Goal: Task Accomplishment & Management: Use online tool/utility

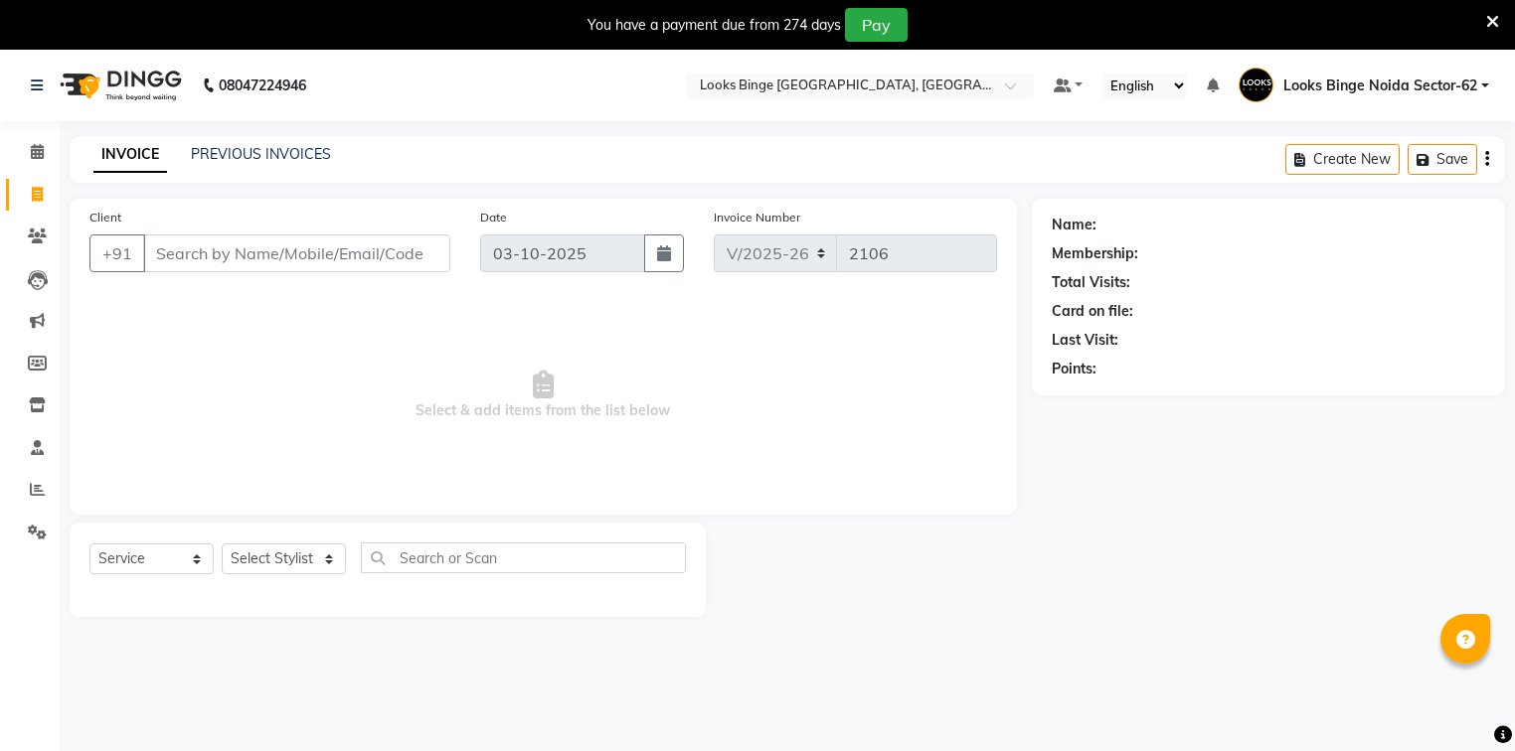
select select "5378"
select select "service"
drag, startPoint x: 0, startPoint y: 0, endPoint x: 275, endPoint y: 561, distance: 624.5
click at [275, 561] on select "Select Stylist ANJALI [PERSON_NAME] [PERSON_NAME] Counter_Sales Kasim Looks Bin…" at bounding box center [284, 559] width 124 height 31
select select "41627"
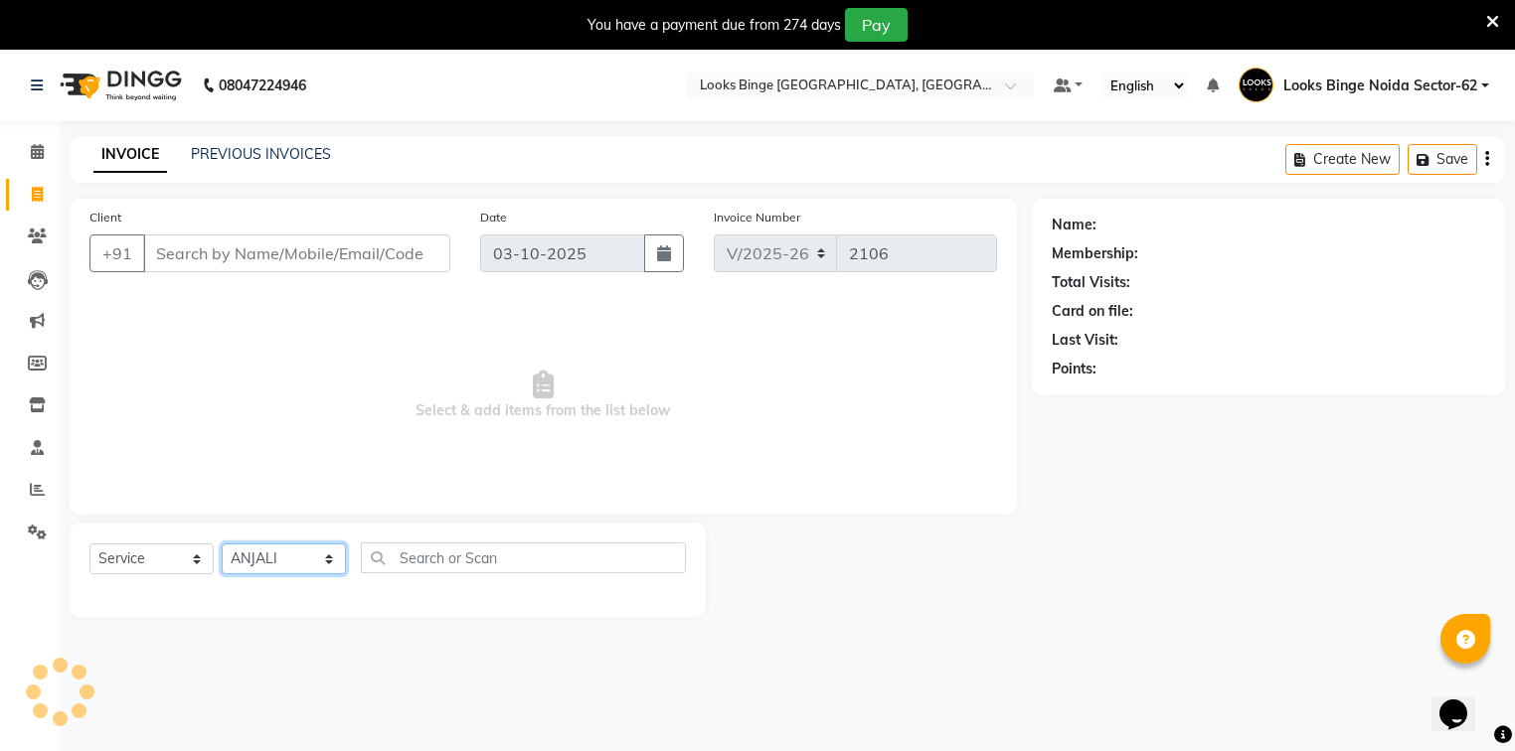
click at [222, 545] on select "Select Stylist ANJALI [PERSON_NAME] [PERSON_NAME] Counter_Sales Kasim Looks Bin…" at bounding box center [284, 559] width 124 height 31
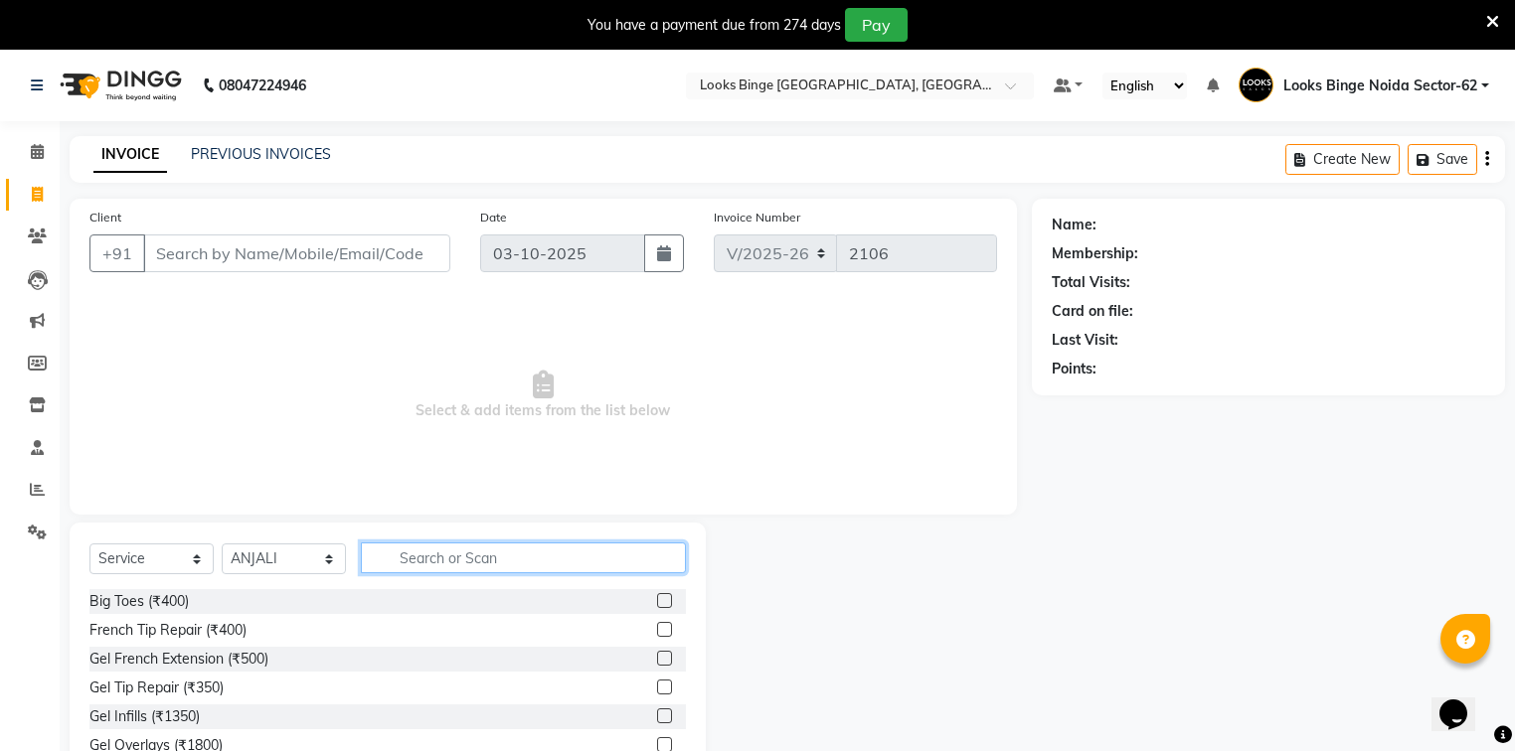
click at [455, 557] on input "text" at bounding box center [523, 558] width 325 height 31
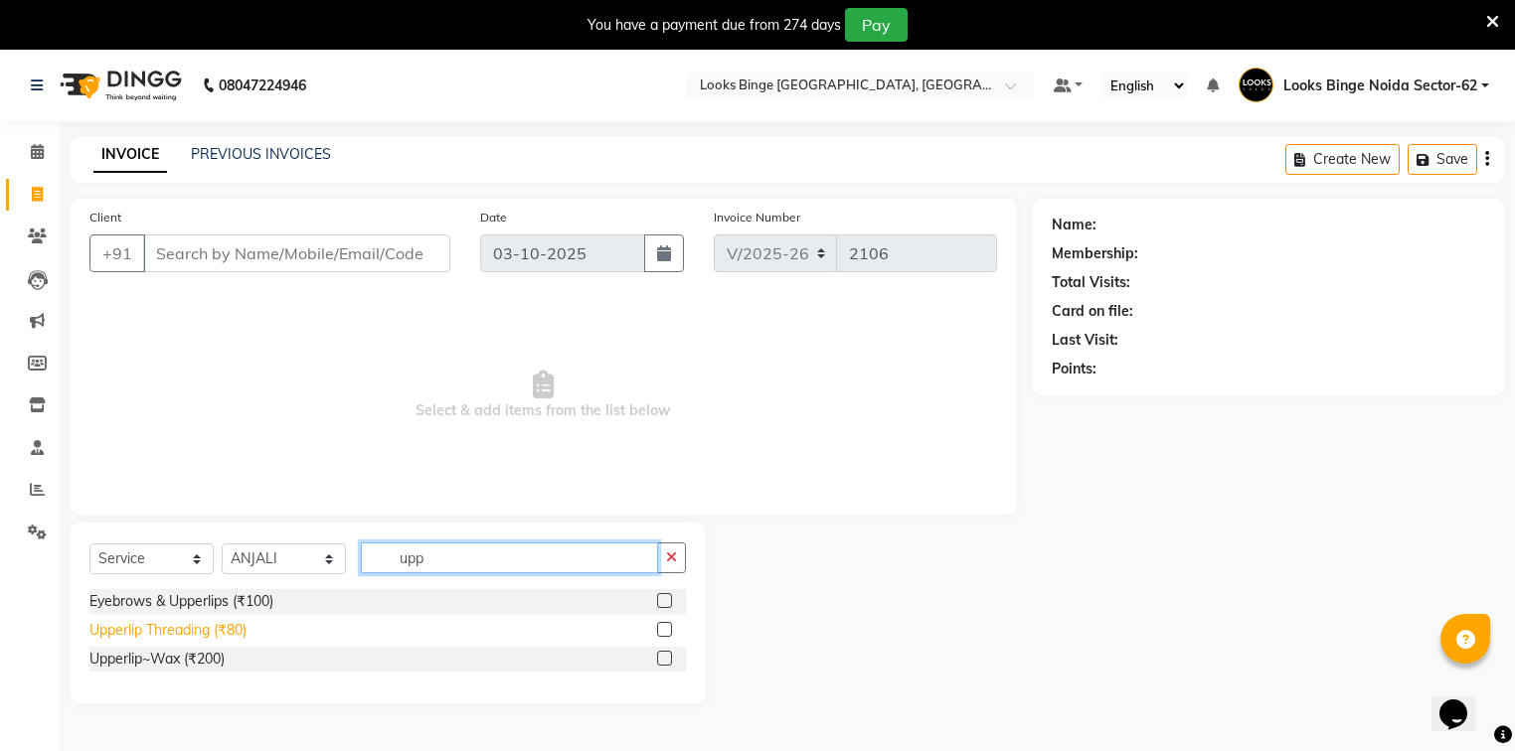
type input "upp"
click at [131, 634] on div "Upperlip Threading (₹80)" at bounding box center [167, 630] width 157 height 21
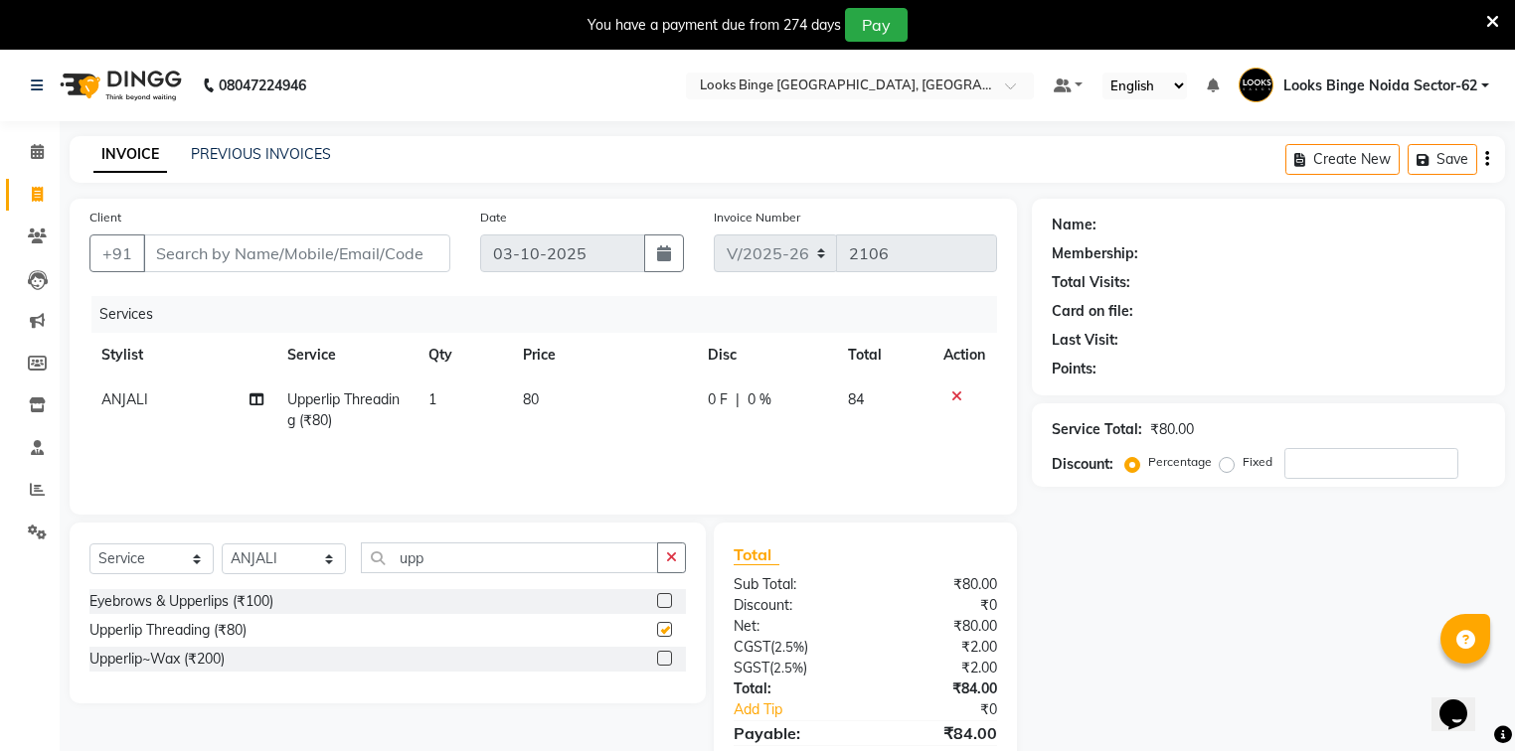
checkbox input "false"
click at [530, 399] on span "80" at bounding box center [531, 400] width 16 height 18
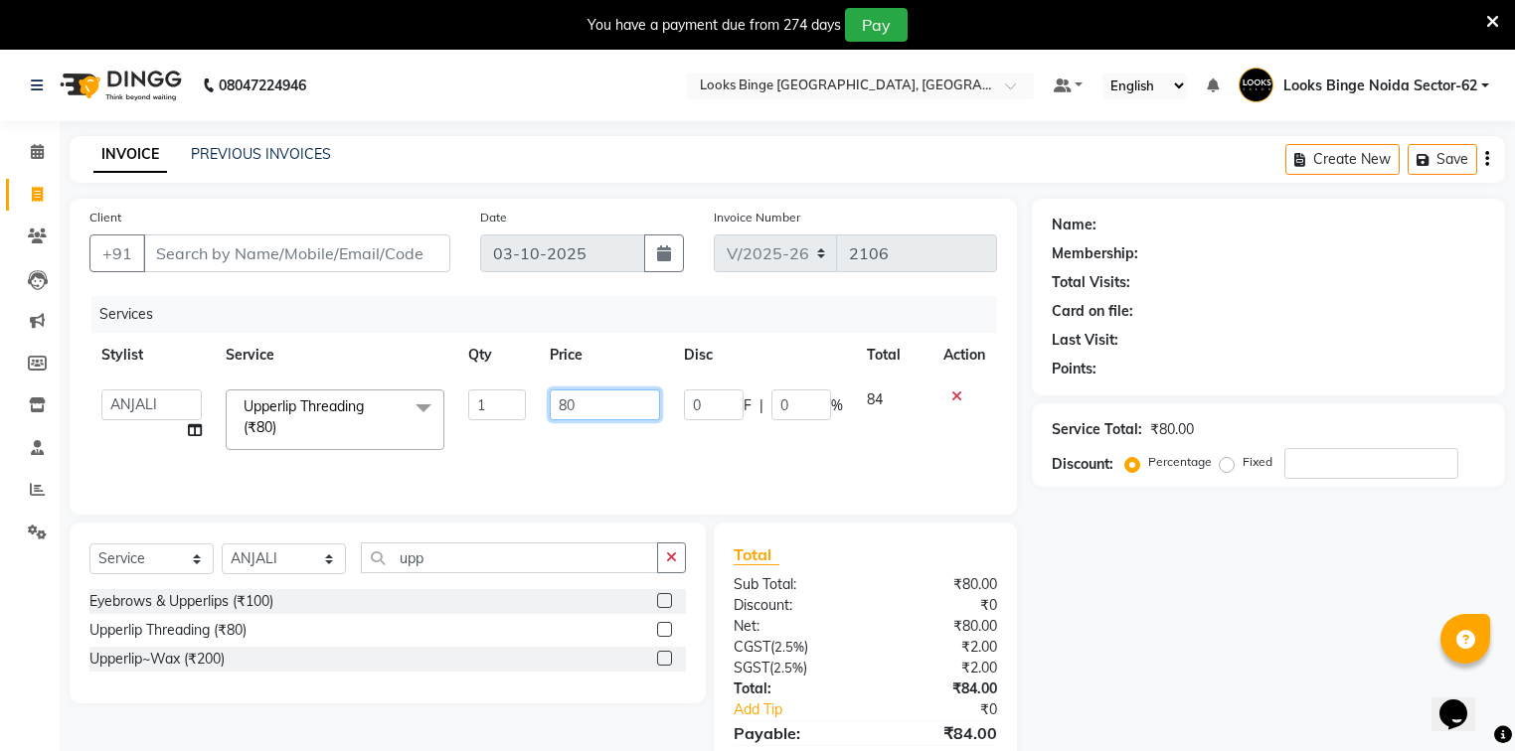
drag, startPoint x: 566, startPoint y: 406, endPoint x: 533, endPoint y: 395, distance: 34.6
click at [533, 395] on tr "ANJALI Annu [PERSON_NAME] [PERSON_NAME] Counter_Sales Kasim Looks Binge Noida S…" at bounding box center [542, 420] width 907 height 84
type input "50"
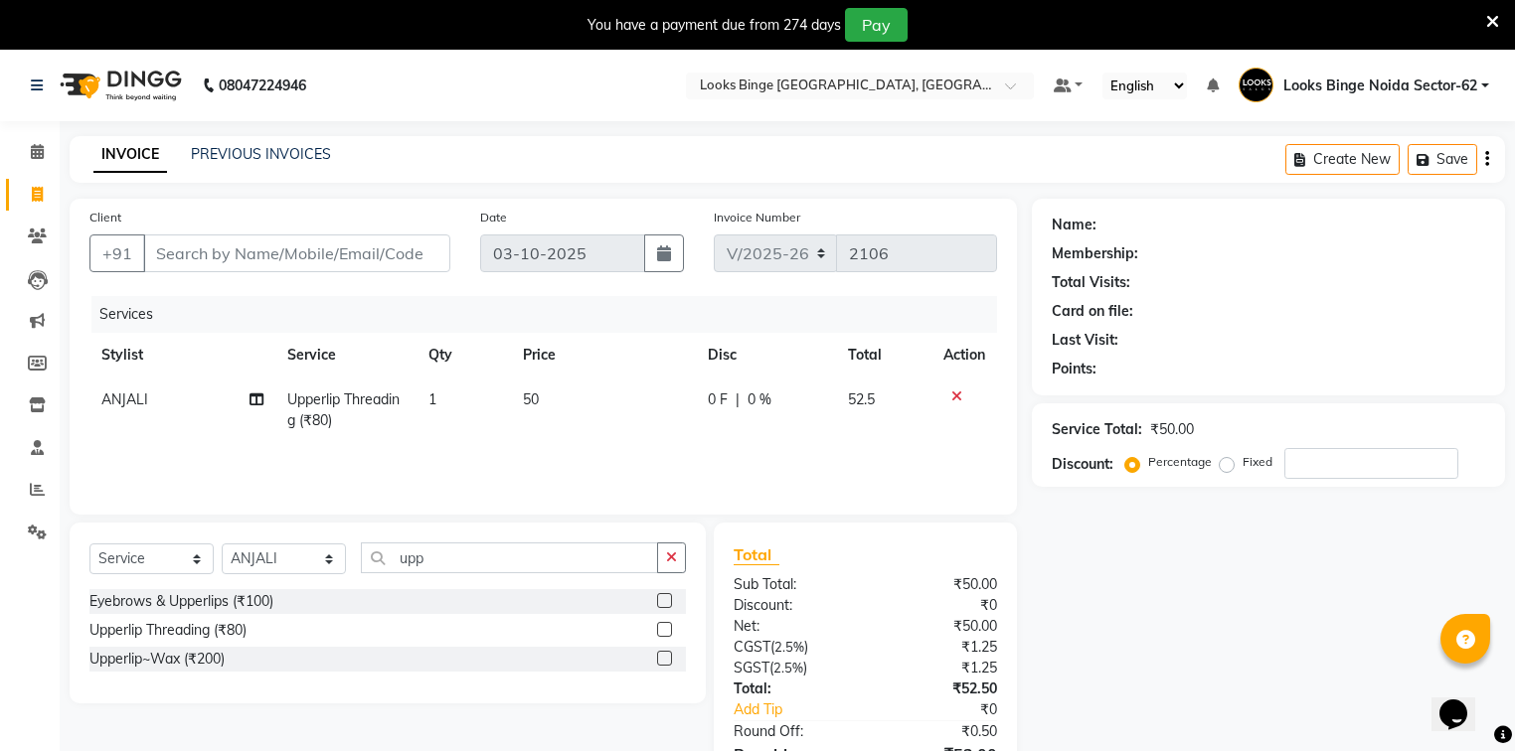
click at [521, 462] on div "Services Stylist Service Qty Price Disc Total Action ANJALI Upperlip Threading …" at bounding box center [542, 395] width 907 height 199
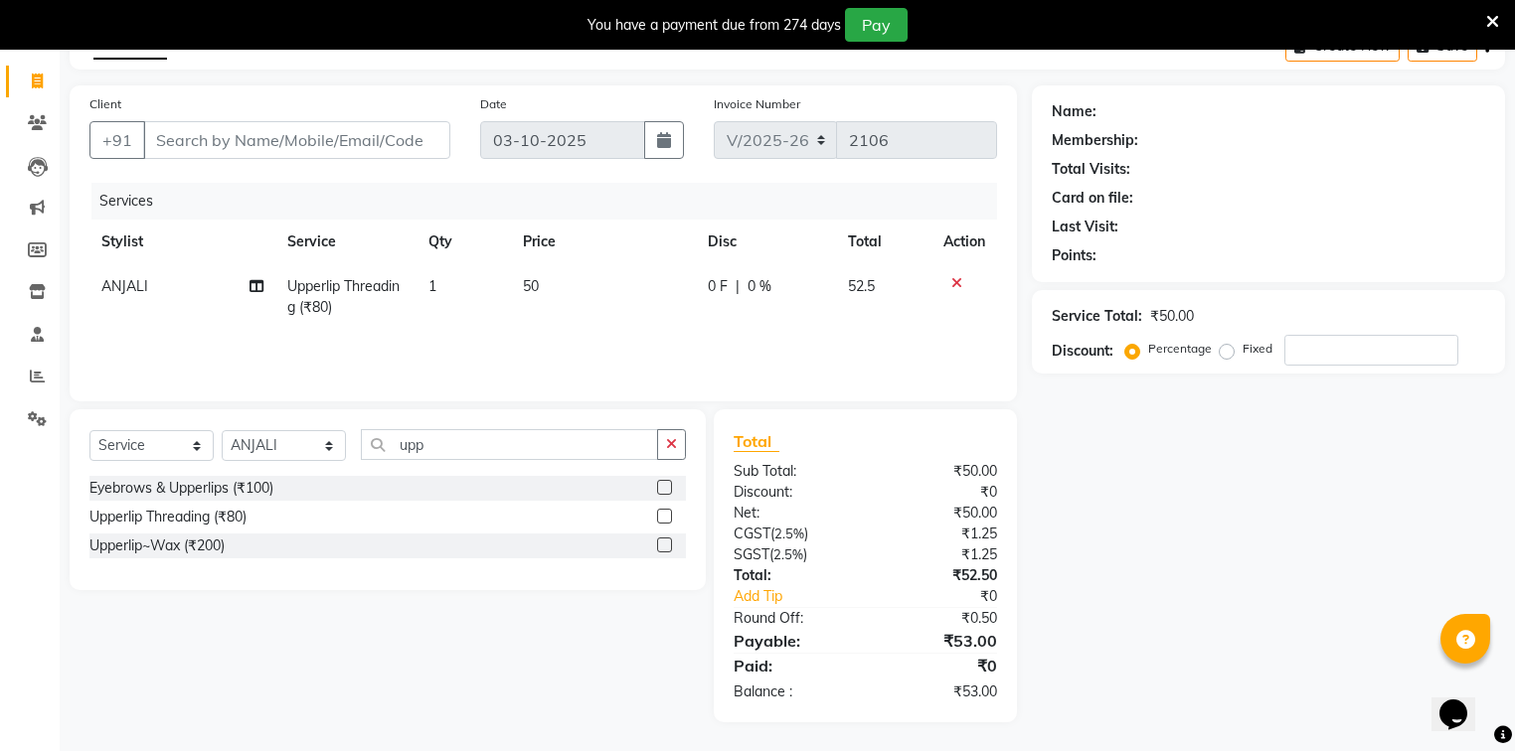
scroll to position [115, 0]
click at [245, 142] on input "Client" at bounding box center [296, 139] width 307 height 38
type input "8"
type input "0"
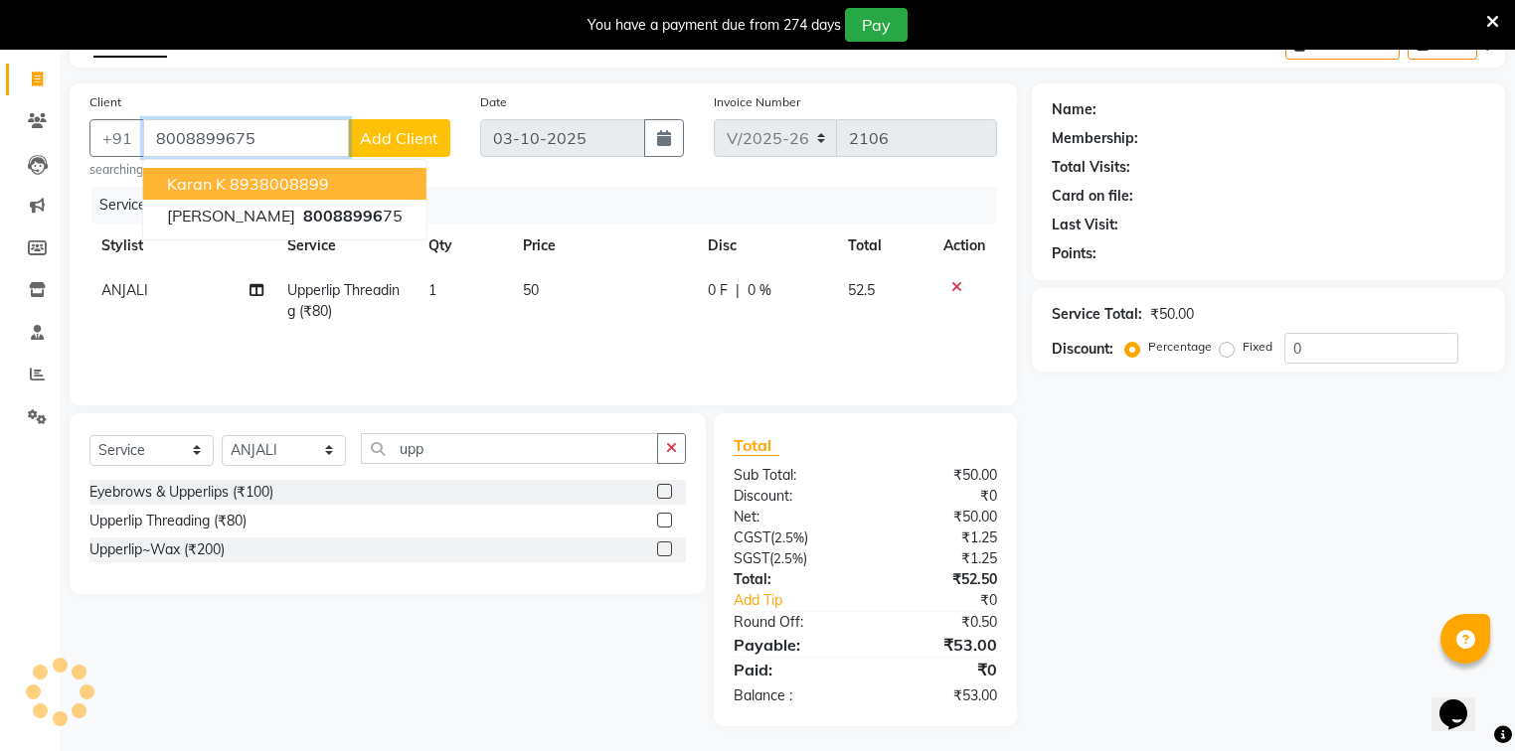
type input "8008899675"
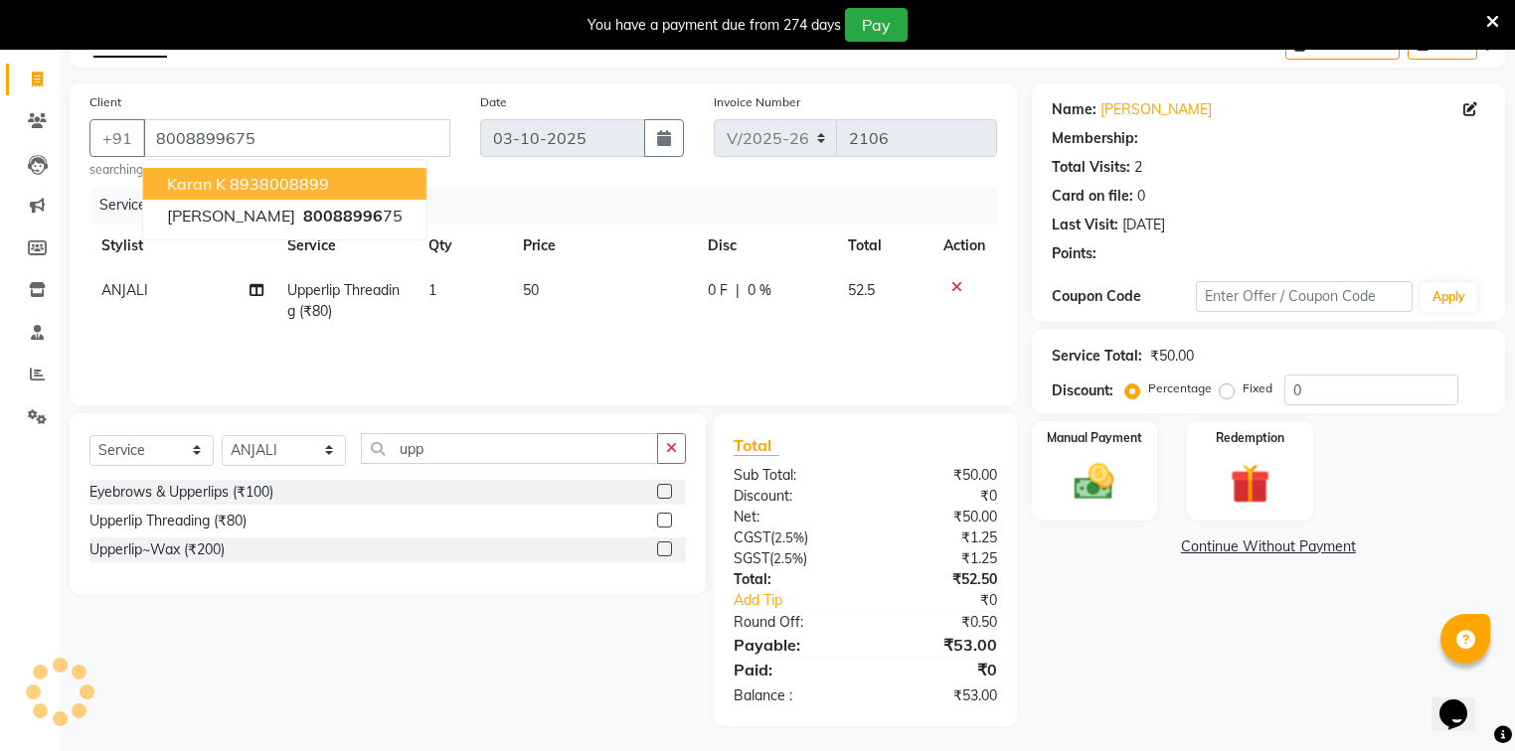
select select "1: Object"
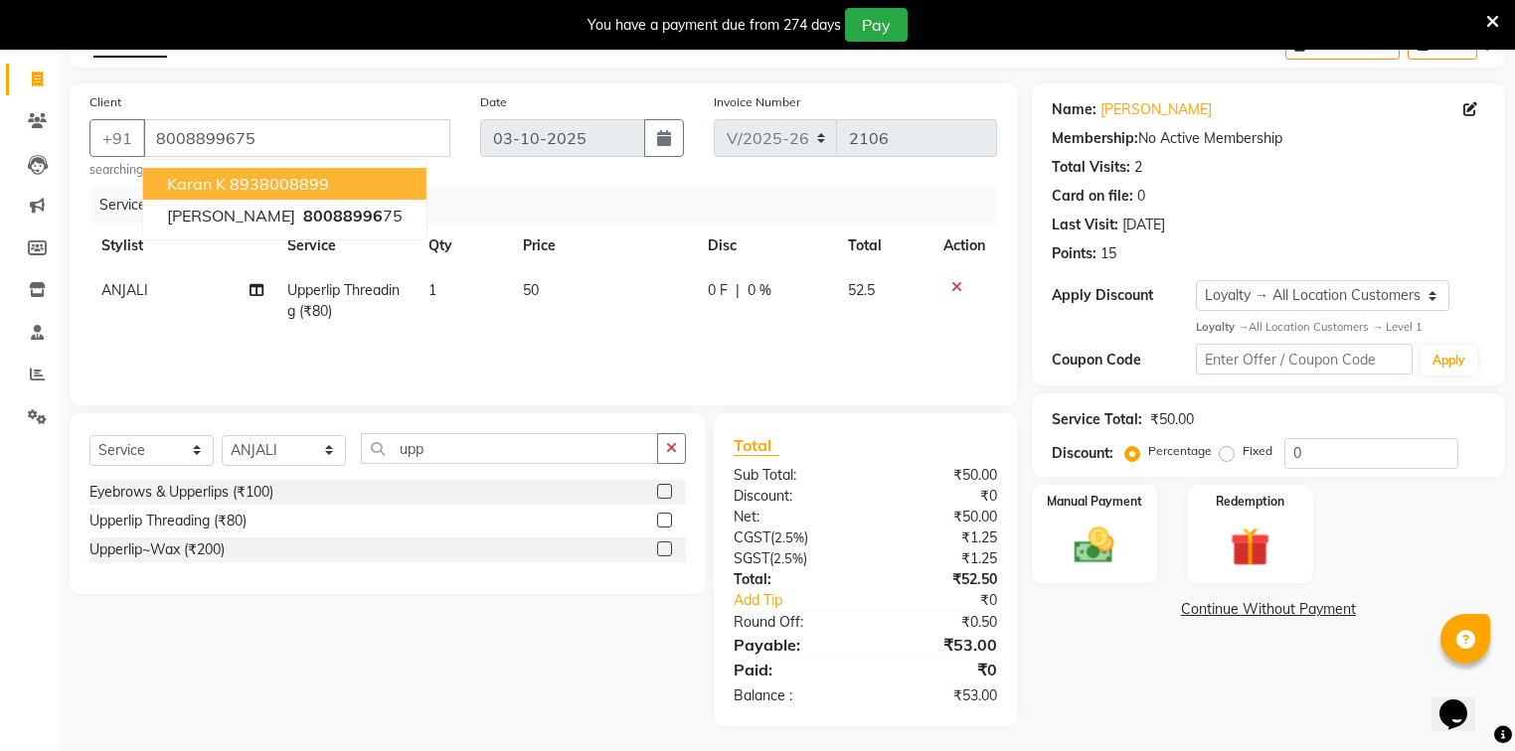
click at [392, 60] on div "INVOICE PREVIOUS INVOICES Create New Save" at bounding box center [787, 44] width 1435 height 47
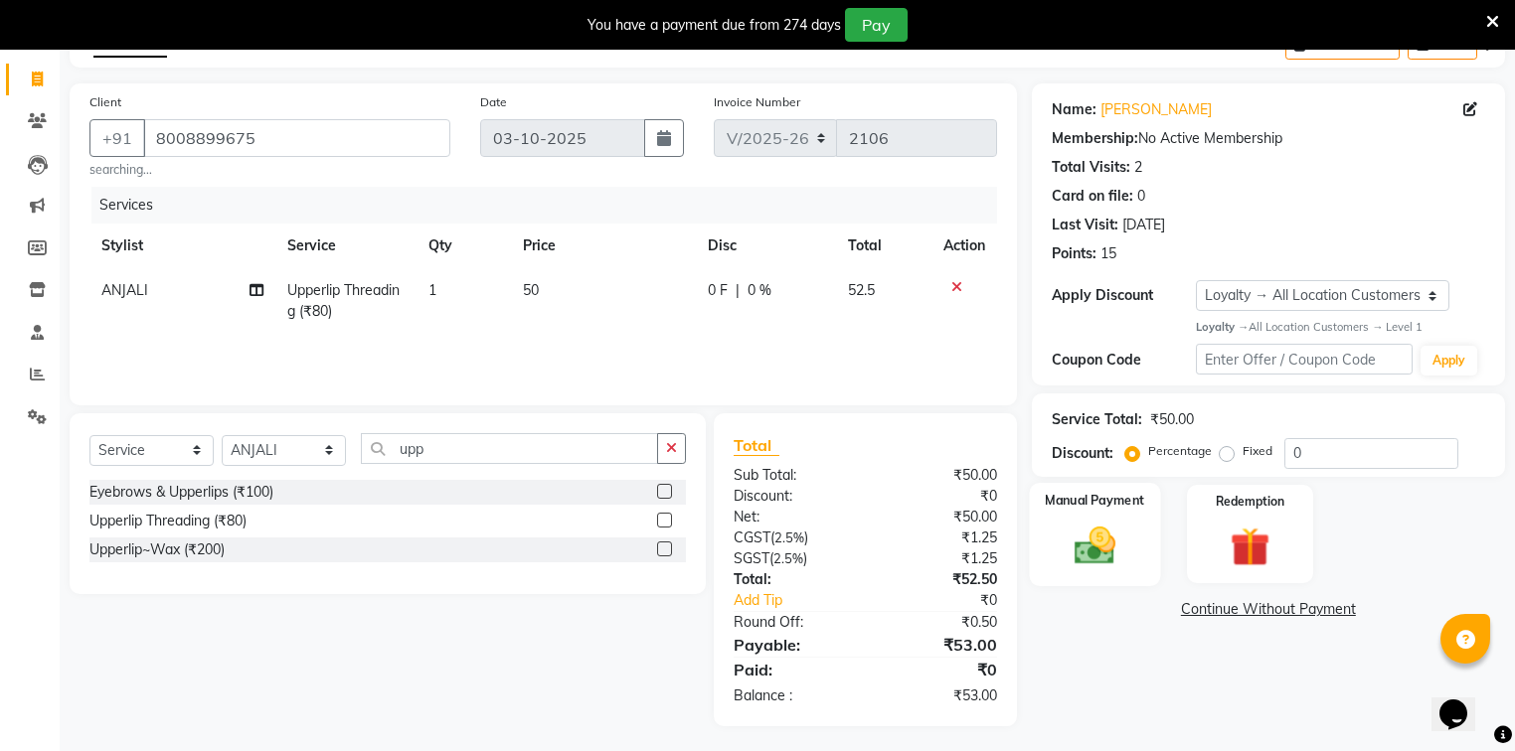
click at [1073, 553] on img at bounding box center [1095, 546] width 68 height 48
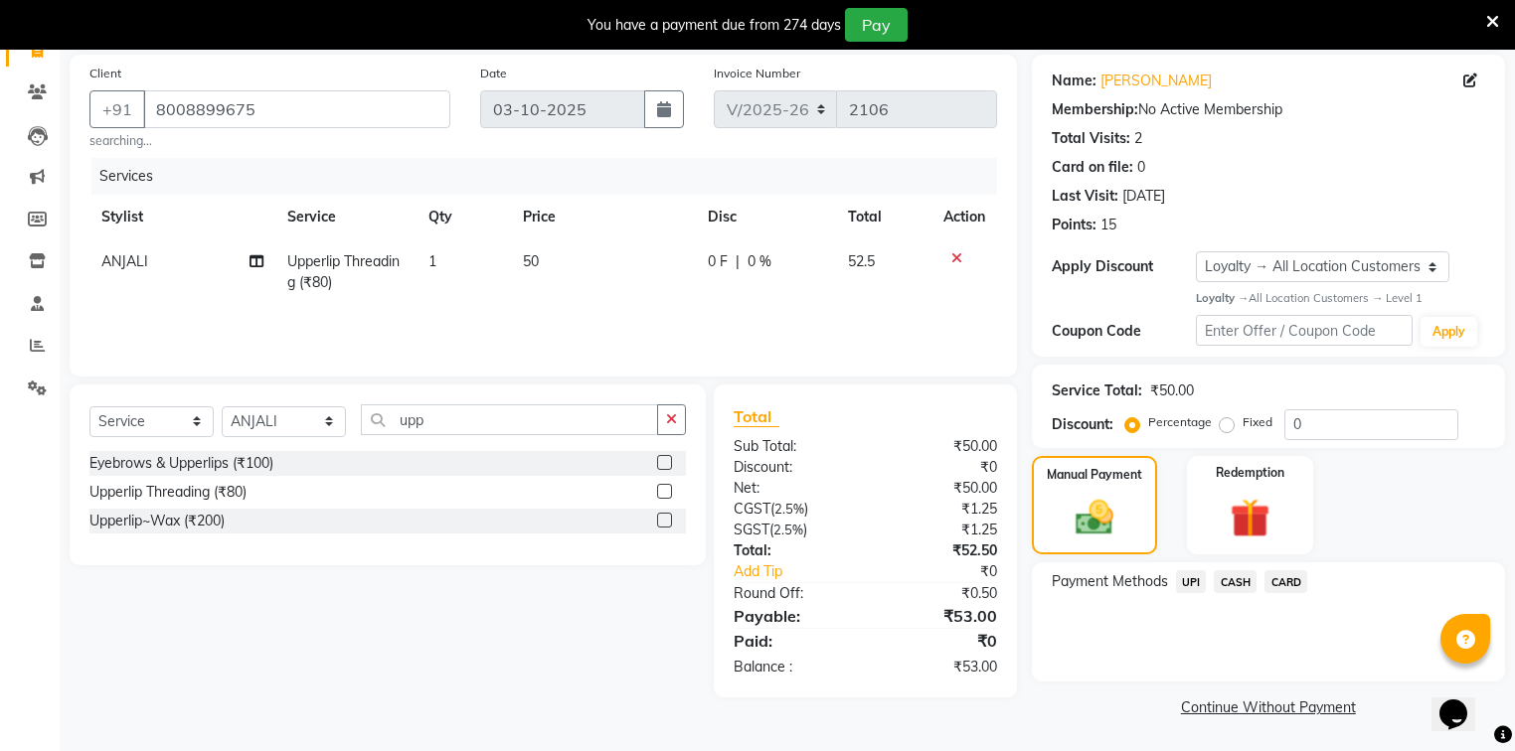
scroll to position [145, 0]
click at [1193, 583] on span "UPI" at bounding box center [1191, 581] width 31 height 23
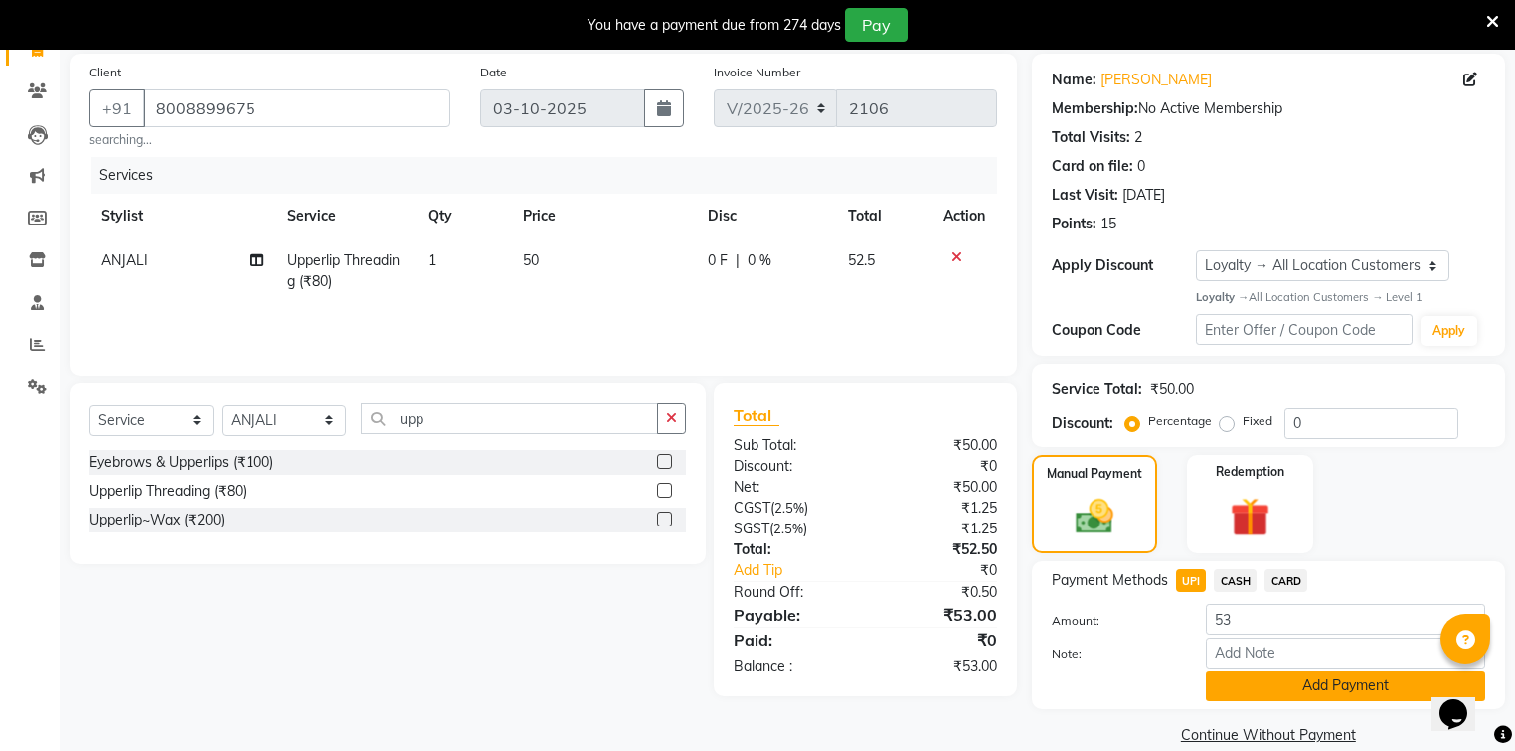
click at [1308, 691] on button "Add Payment" at bounding box center [1345, 686] width 279 height 31
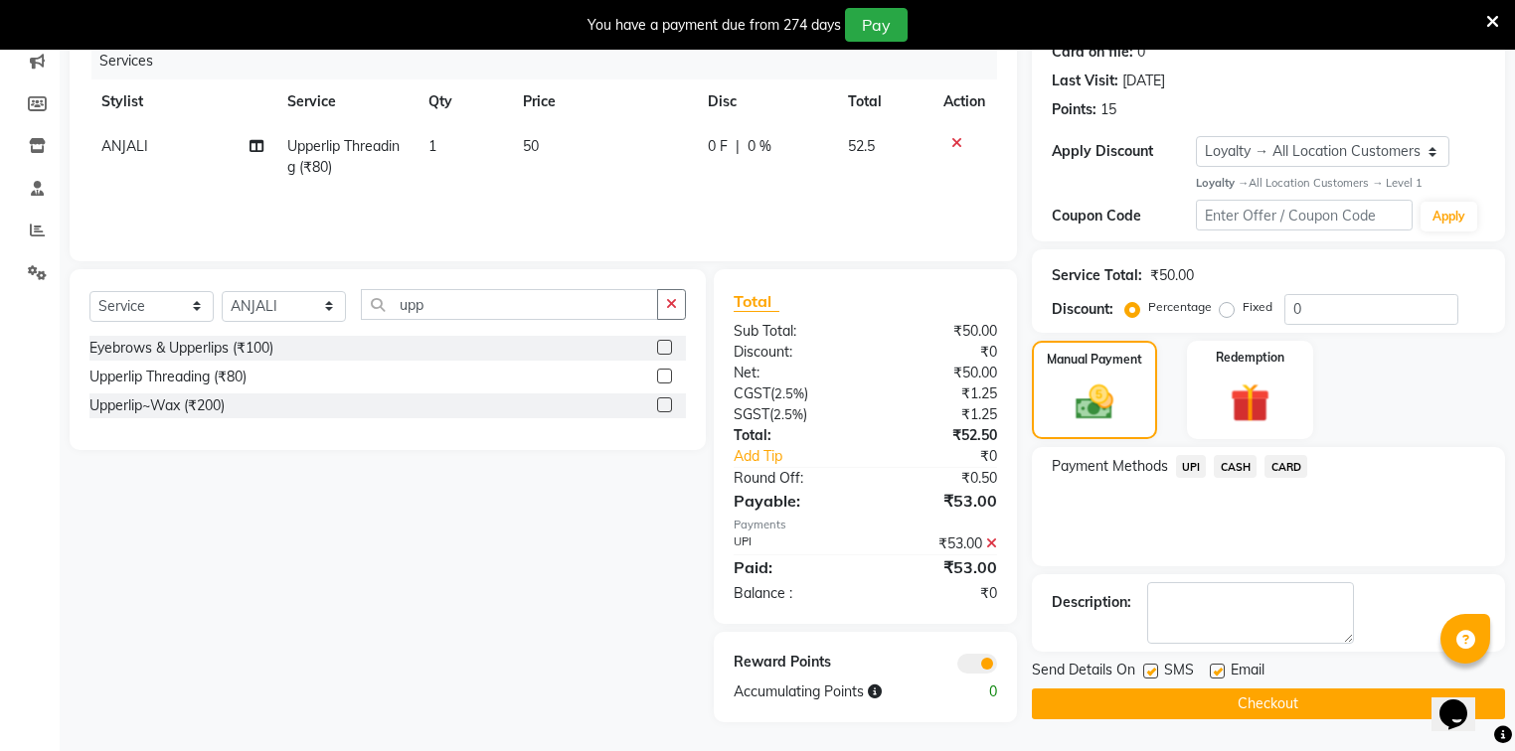
scroll to position [262, 0]
click at [1310, 689] on button "Checkout" at bounding box center [1268, 703] width 473 height 31
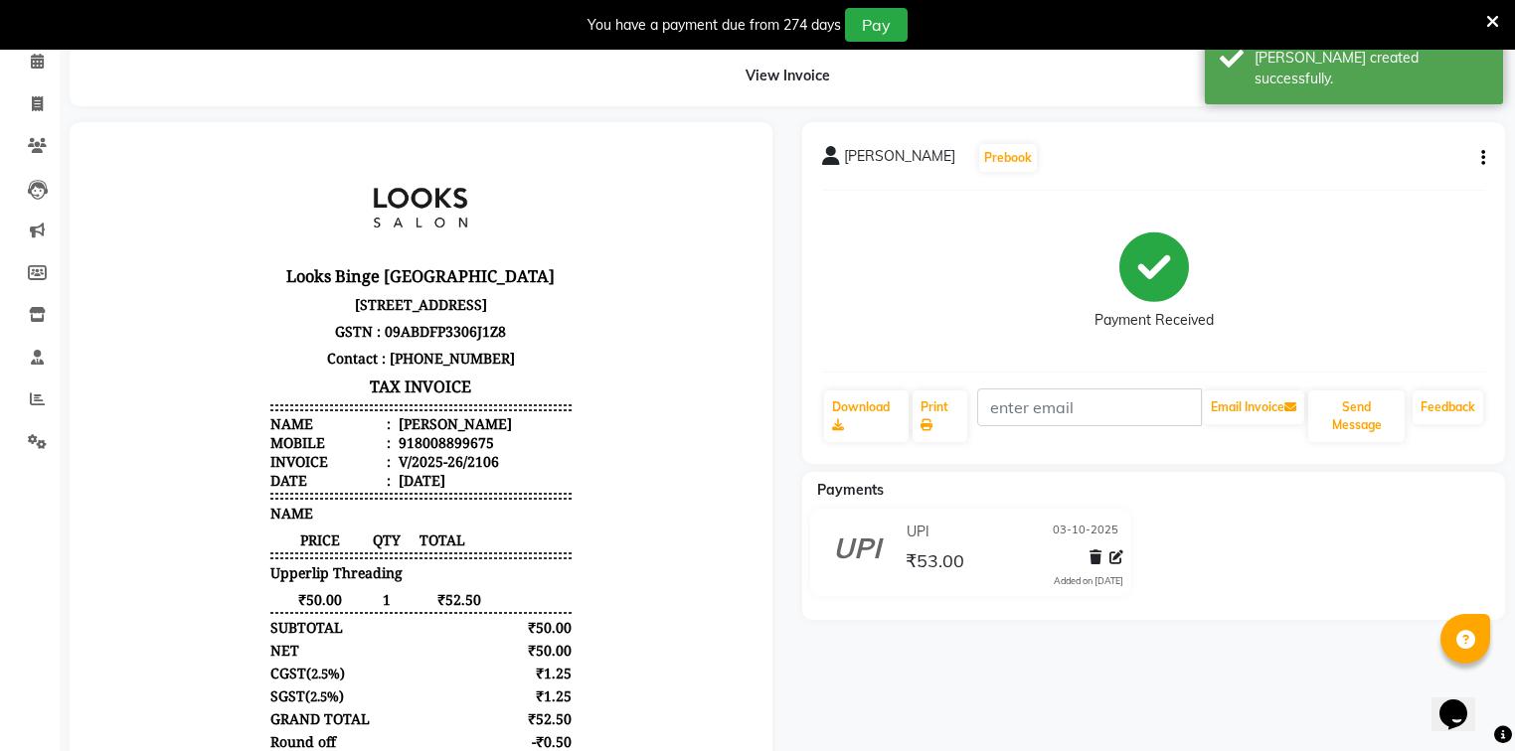
scroll to position [24, 0]
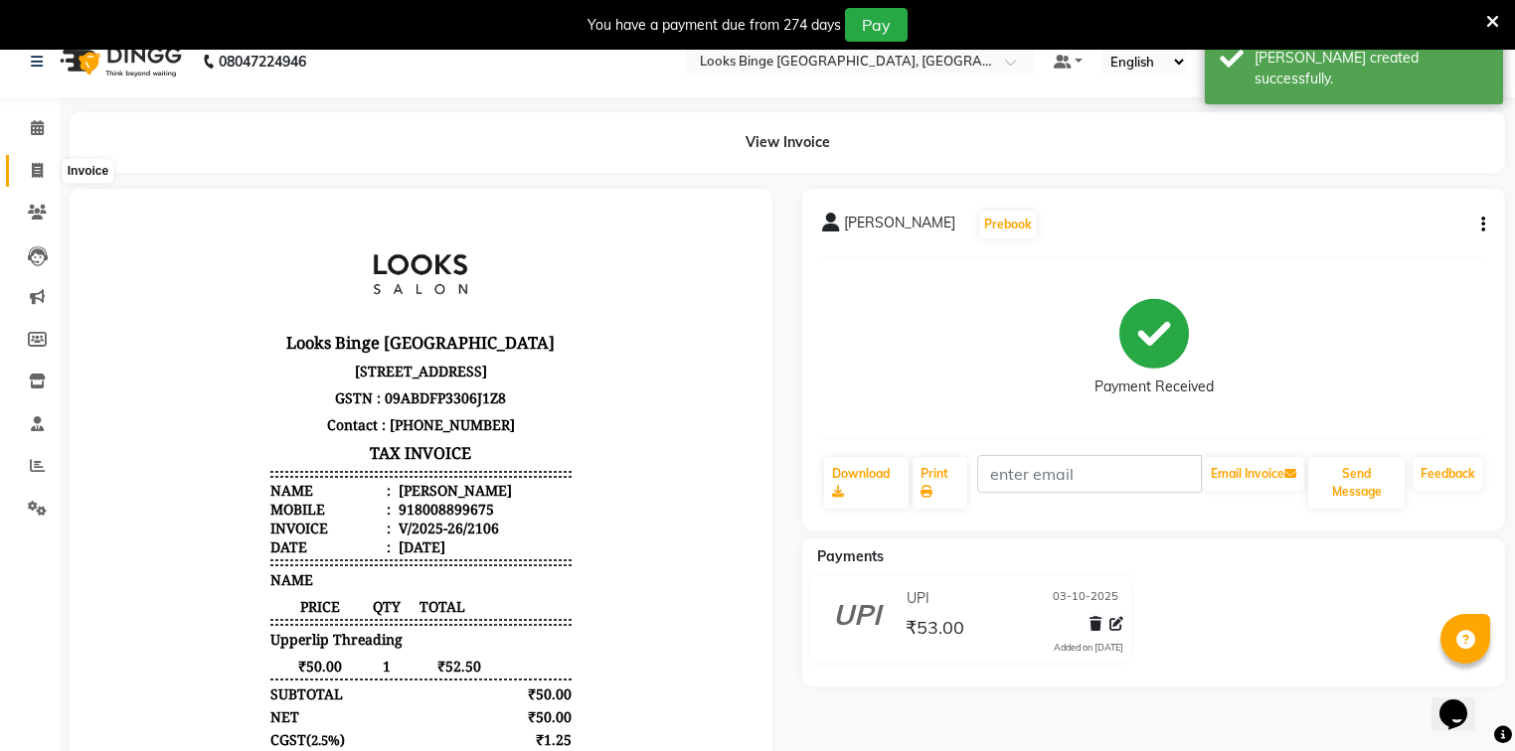
click at [40, 179] on span at bounding box center [37, 171] width 35 height 23
select select "service"
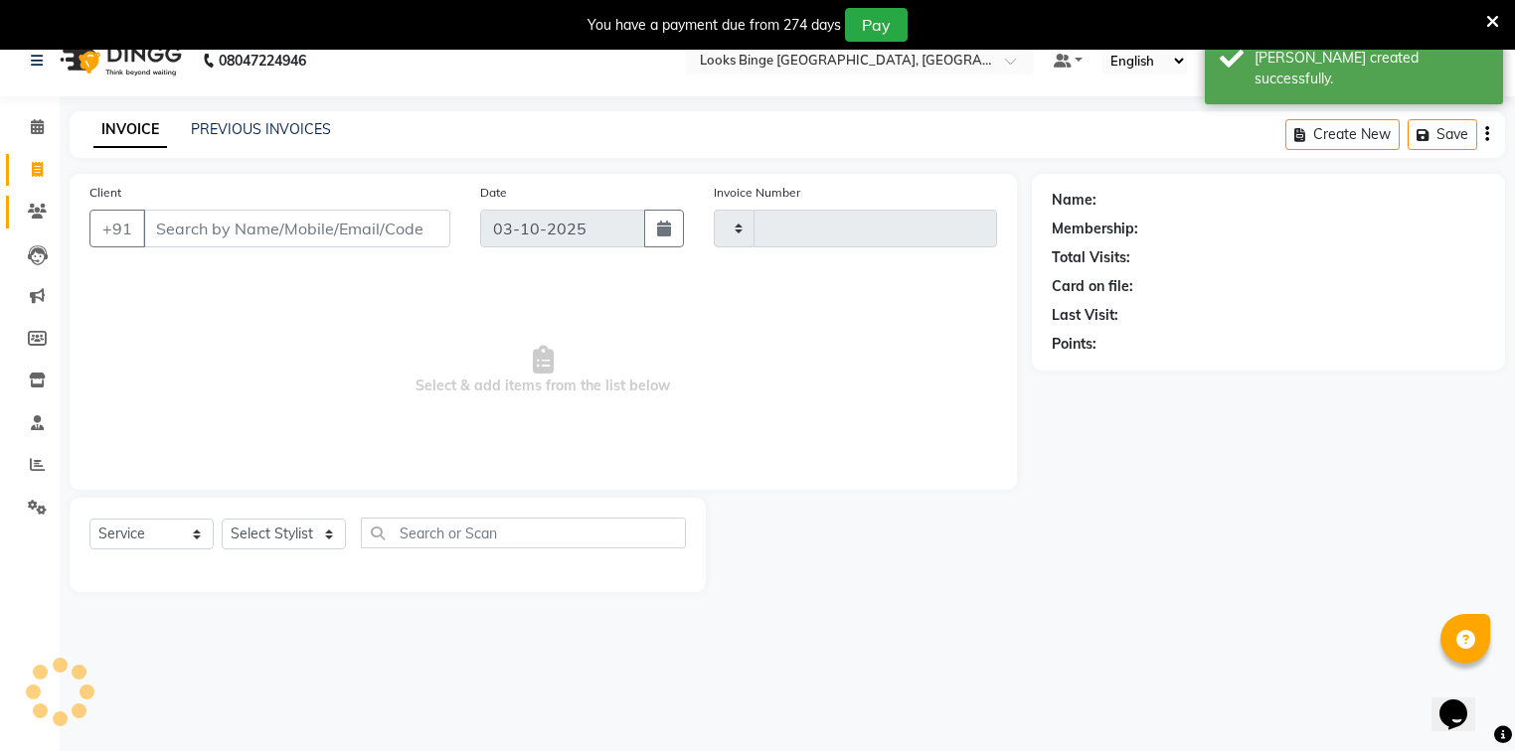
type input "2107"
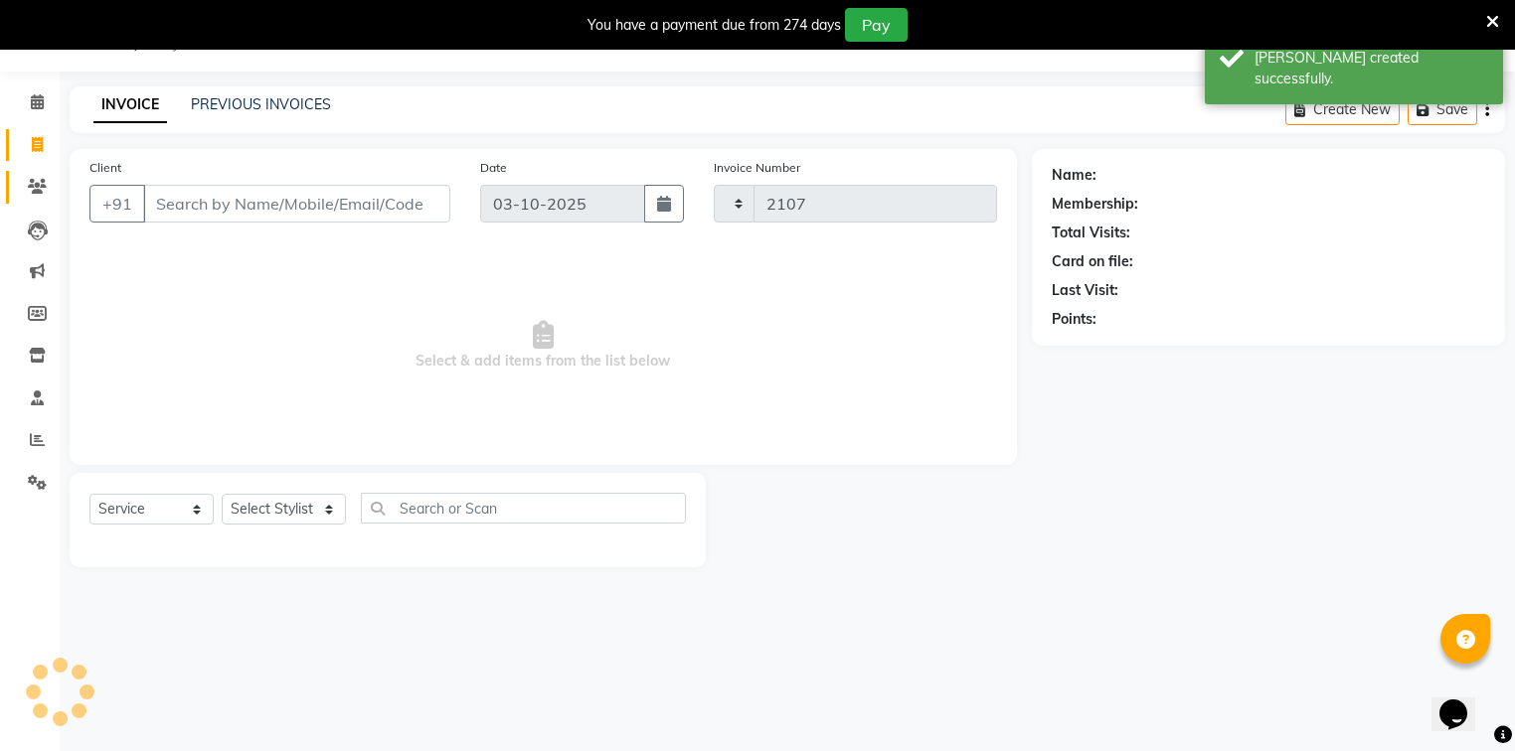
select select "5378"
